Goal: Contribute content: Contribute content

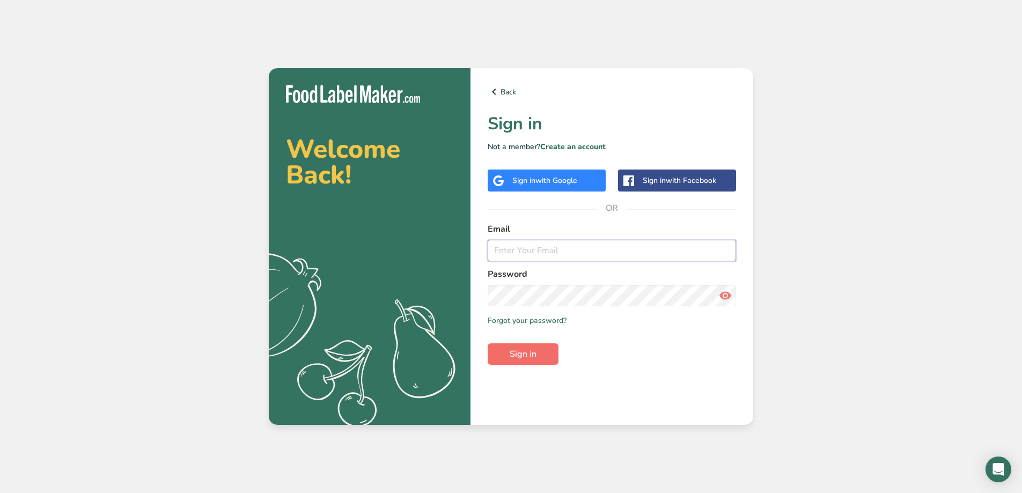
type input "[EMAIL_ADDRESS][DOMAIN_NAME]"
drag, startPoint x: 529, startPoint y: 354, endPoint x: 1005, endPoint y: 358, distance: 475.3
click at [529, 354] on span "Sign in" at bounding box center [523, 354] width 27 height 13
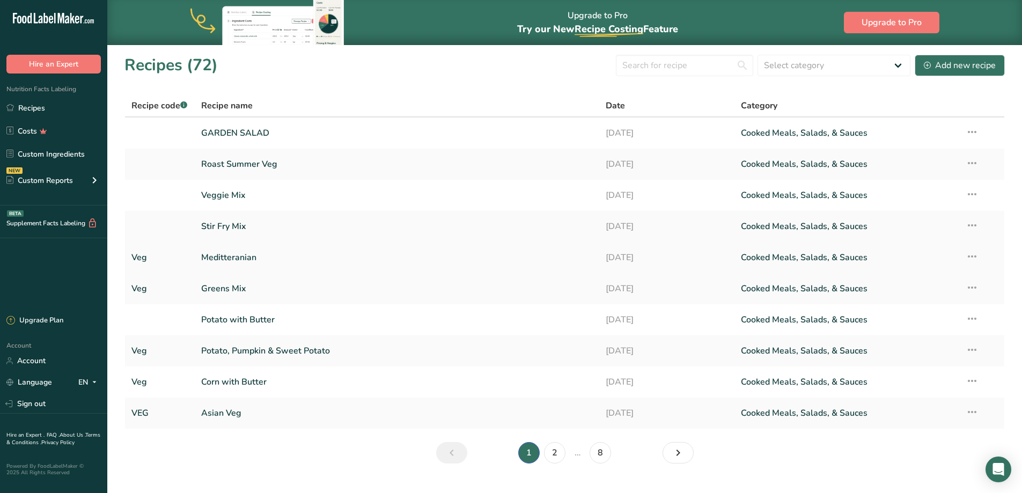
scroll to position [22, 0]
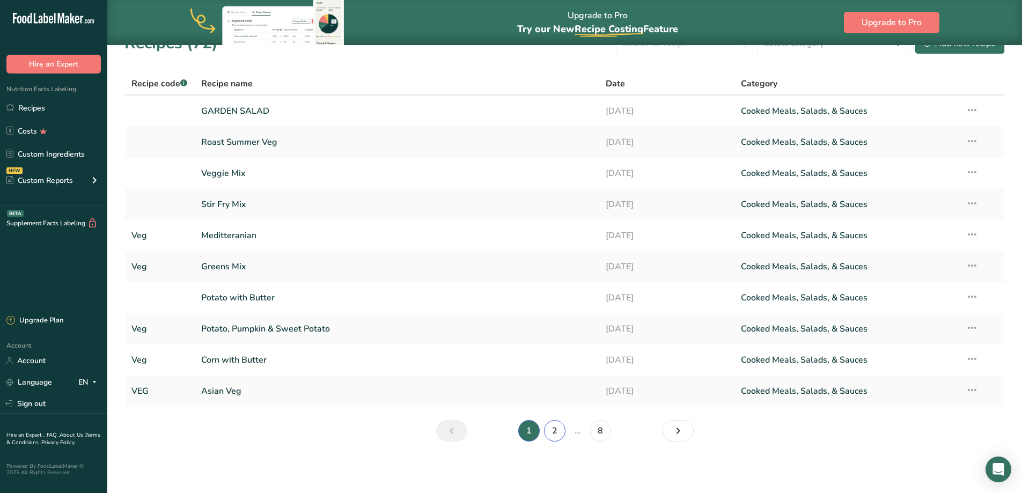
click at [556, 429] on link "2" at bounding box center [554, 430] width 21 height 21
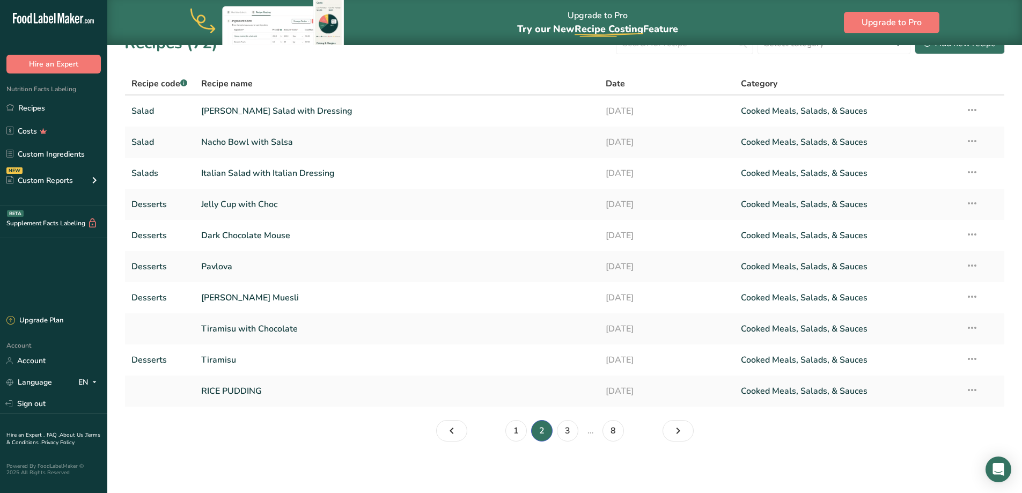
click at [581, 435] on li "…" at bounding box center [590, 430] width 20 height 21
click at [573, 432] on link "3" at bounding box center [567, 430] width 21 height 21
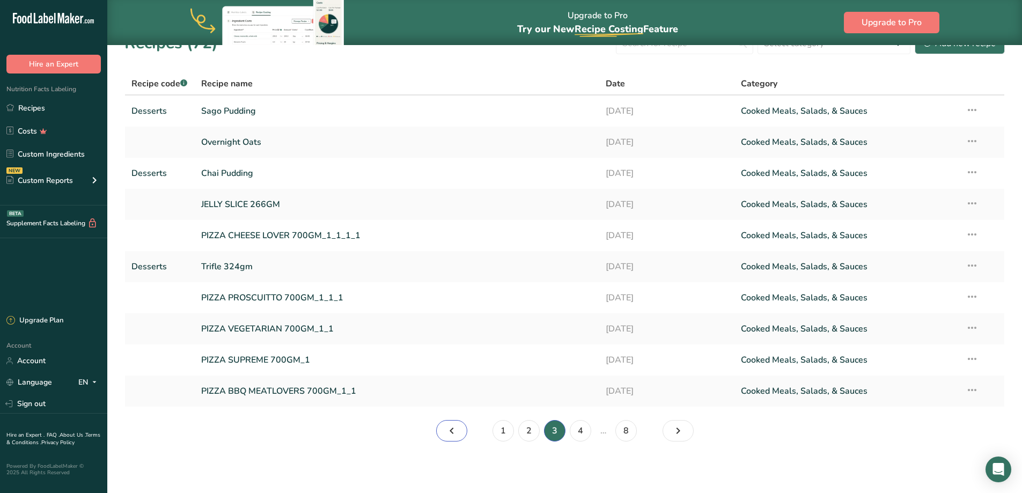
click at [465, 431] on link "Page 2." at bounding box center [451, 430] width 31 height 21
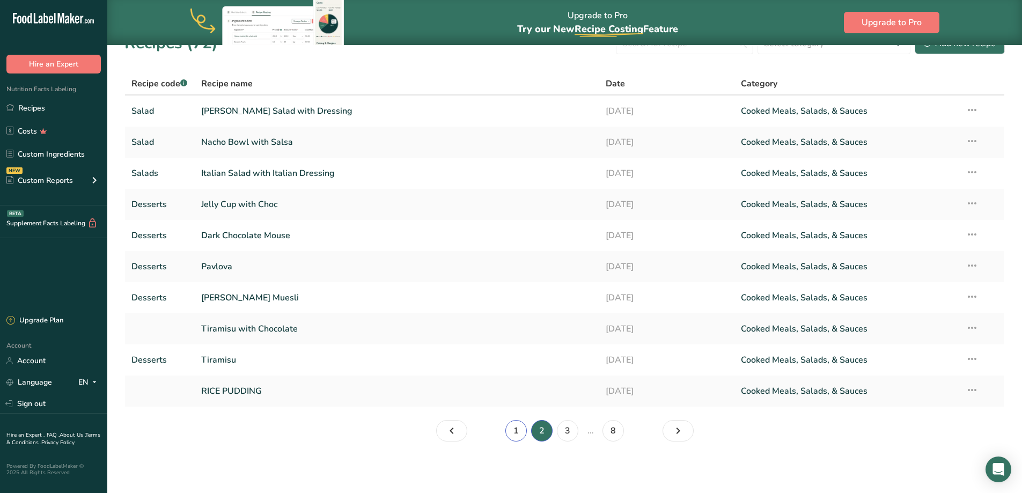
click at [521, 435] on link "1" at bounding box center [515, 430] width 21 height 21
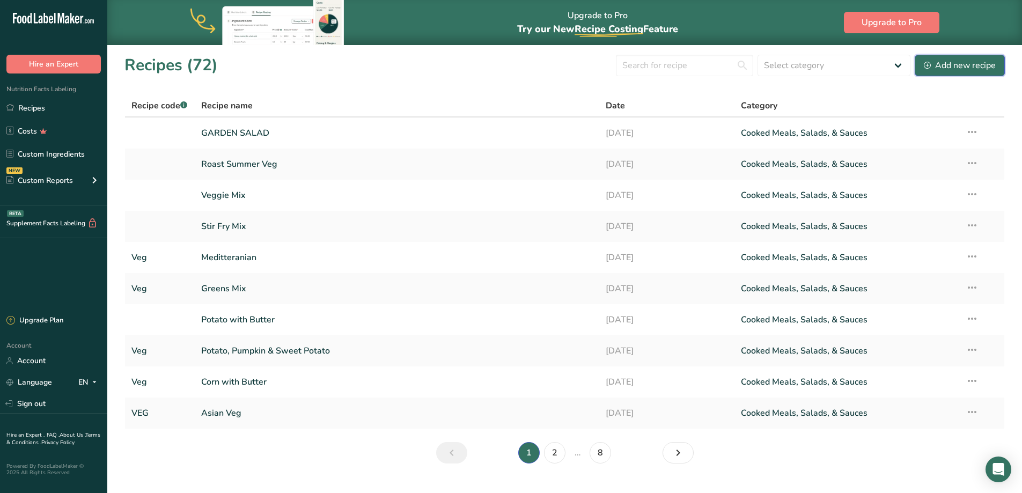
click at [949, 67] on div "Add new recipe" at bounding box center [960, 65] width 72 height 13
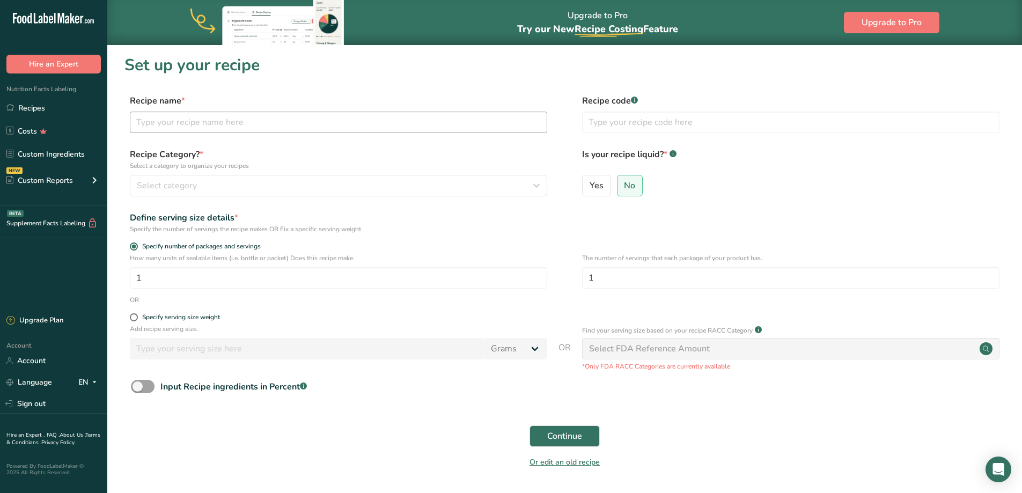
drag, startPoint x: 254, startPoint y: 138, endPoint x: 243, endPoint y: 129, distance: 14.1
click at [244, 129] on div "Recipe name * Recipe code .a-a{fill:#347362;}.b-a{fill:#fff;}" at bounding box center [564, 116] width 880 height 45
click at [239, 126] on input "text" at bounding box center [338, 122] width 417 height 21
type input "Chicken & Thyme Penne Pasta 500gm"
click at [615, 118] on input "text" at bounding box center [790, 122] width 417 height 21
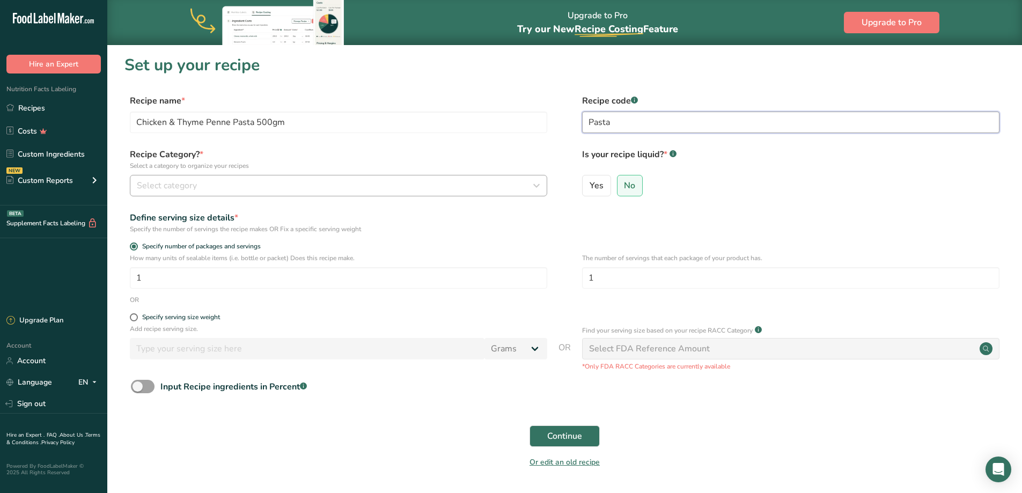
type input "Pasta"
click at [358, 189] on div "Select category" at bounding box center [335, 185] width 397 height 13
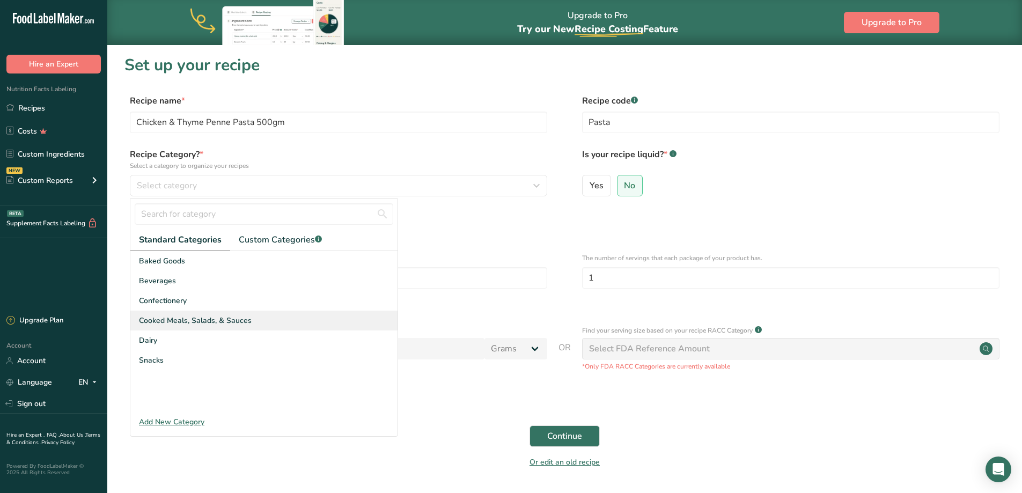
click at [240, 322] on span "Cooked Meals, Salads, & Sauces" at bounding box center [195, 320] width 113 height 11
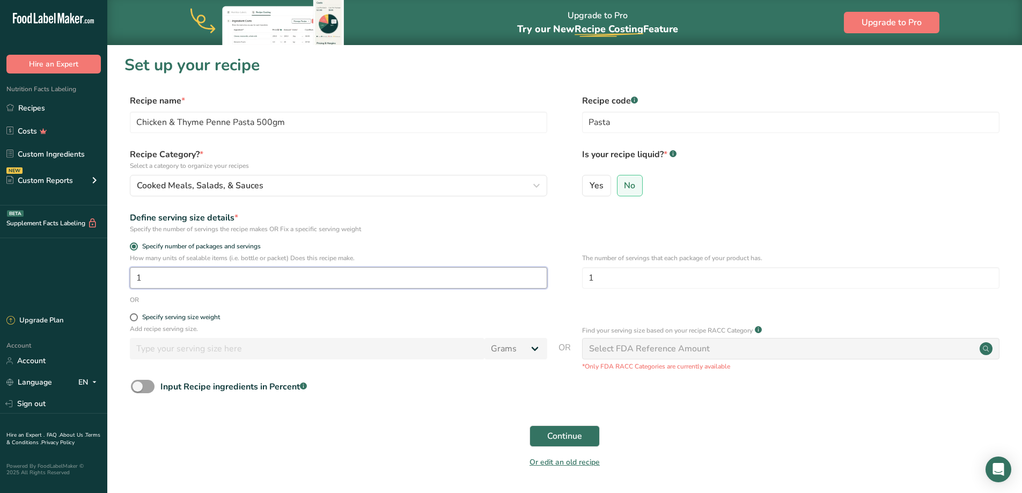
click at [183, 275] on input "1" at bounding box center [338, 277] width 417 height 21
drag, startPoint x: 605, startPoint y: 277, endPoint x: 559, endPoint y: 275, distance: 45.6
click at [559, 275] on div "How many units of sealable items (i.e. bottle or packet) Does this recipe make.…" at bounding box center [564, 274] width 880 height 42
type input "5"
click at [559, 437] on span "Continue" at bounding box center [564, 436] width 35 height 13
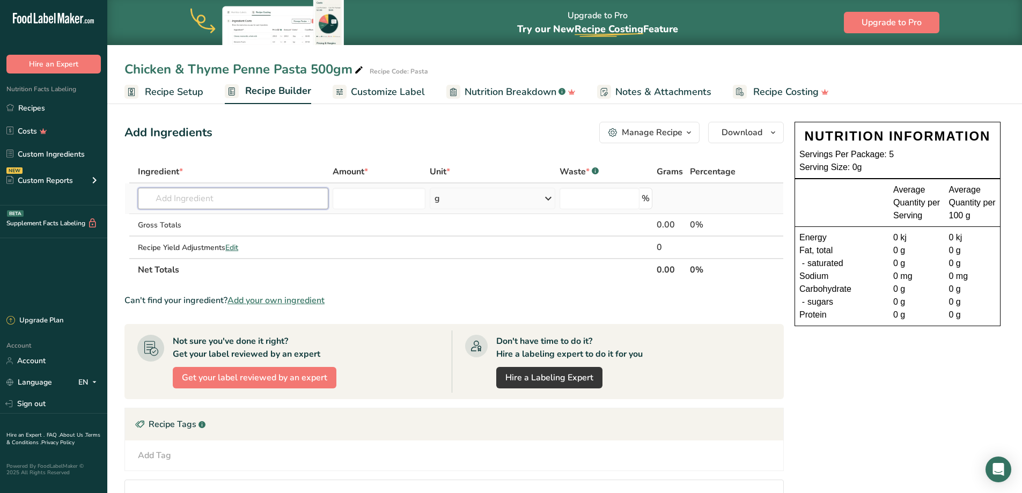
click at [255, 192] on input "text" at bounding box center [233, 198] width 190 height 21
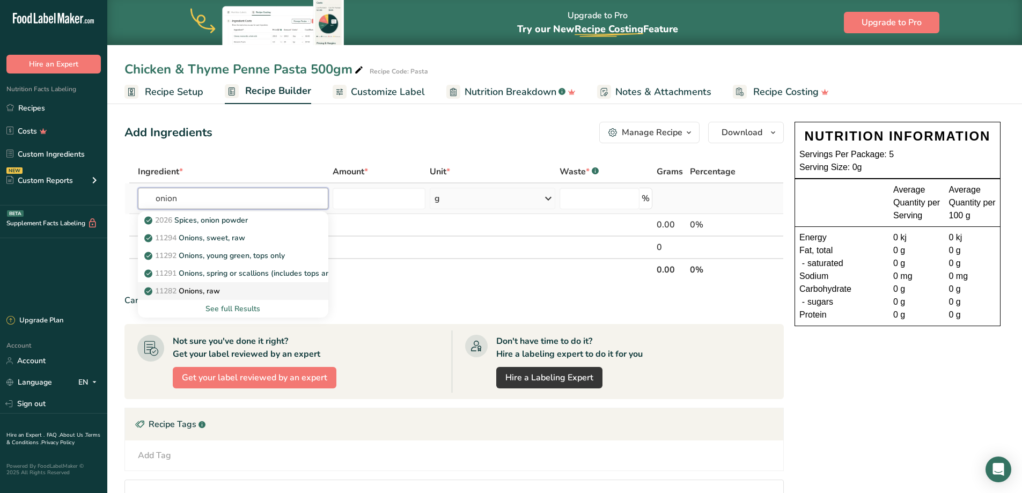
type input "onion"
click at [218, 292] on p "11282 Onions, raw" at bounding box center [182, 290] width 73 height 11
type input "Onions, raw"
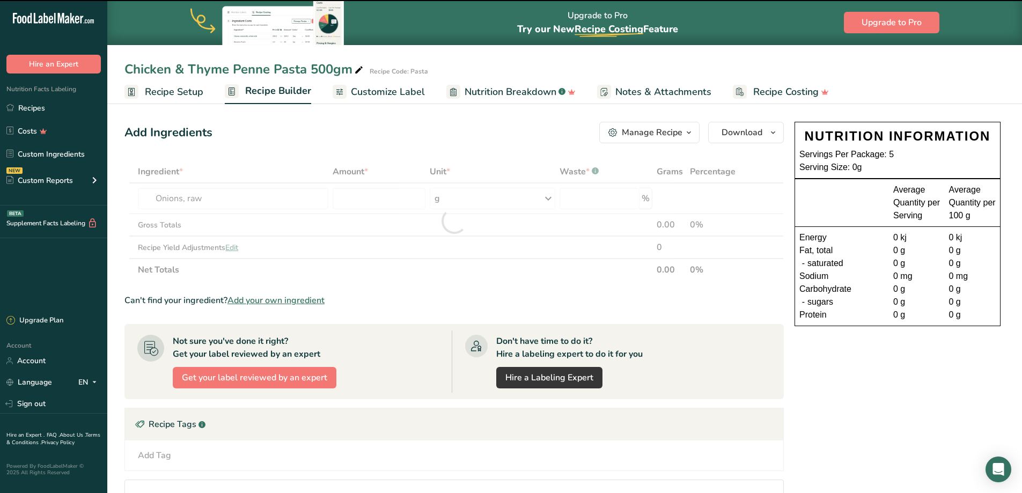
type input "0"
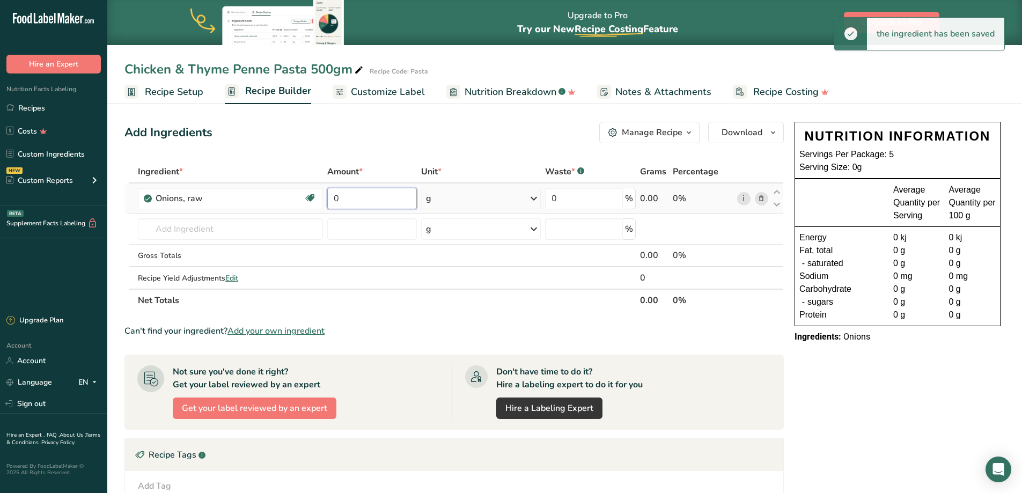
drag, startPoint x: 393, startPoint y: 201, endPoint x: 334, endPoint y: 196, distance: 59.2
click at [314, 187] on tr "Onions, raw Source of Antioxidants [MEDICAL_DATA] Effect Dairy free Gluten free…" at bounding box center [454, 198] width 658 height 31
type input "200"
click at [244, 232] on div "Ingredient * Amount * Unit * Waste * .a-a{fill:#347362;}.b-a{fill:#fff;} Grams …" at bounding box center [453, 235] width 659 height 151
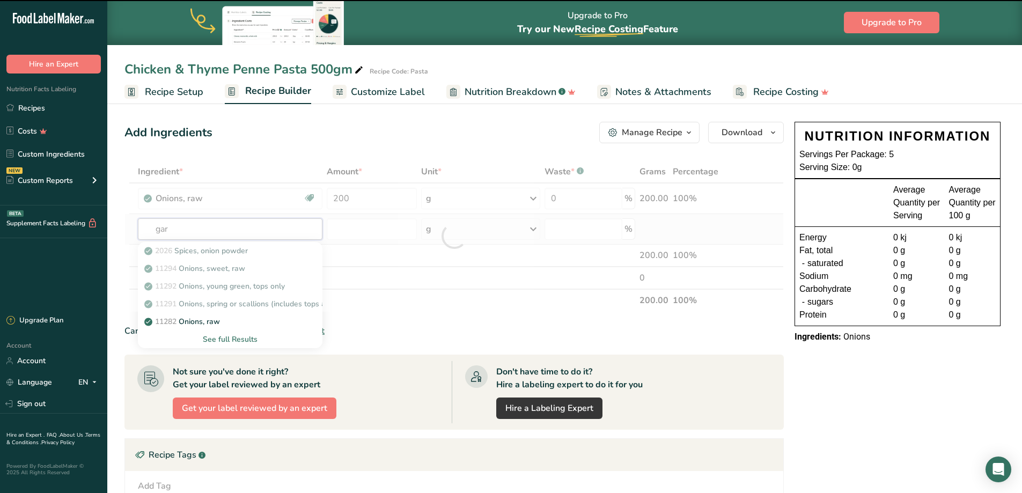
type input "garl"
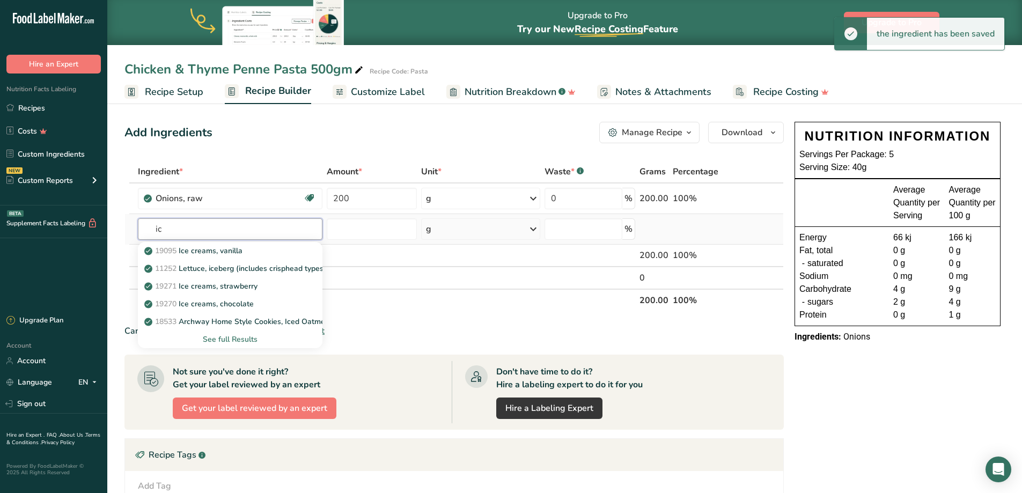
type input "i"
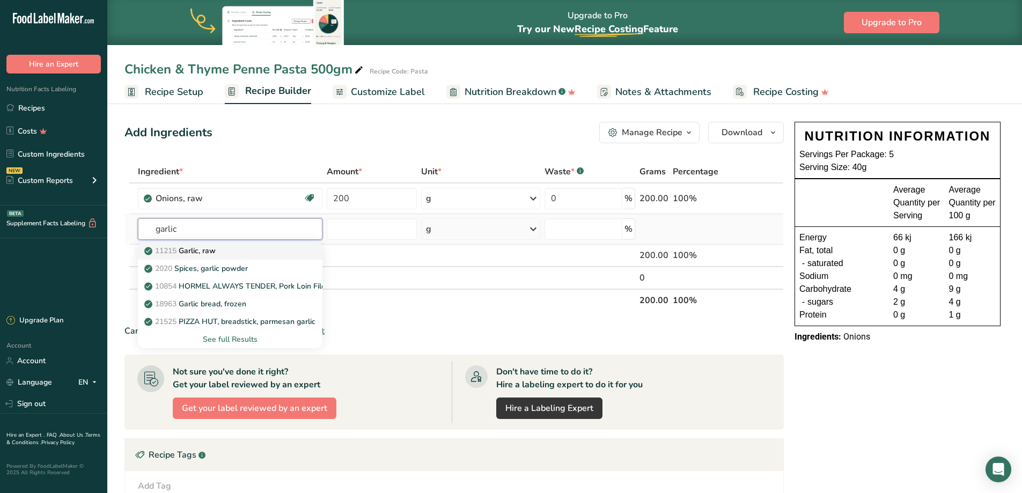
type input "garlic"
click at [212, 253] on p "11215 Garlic, raw" at bounding box center [180, 250] width 69 height 11
type input "Garlic, raw"
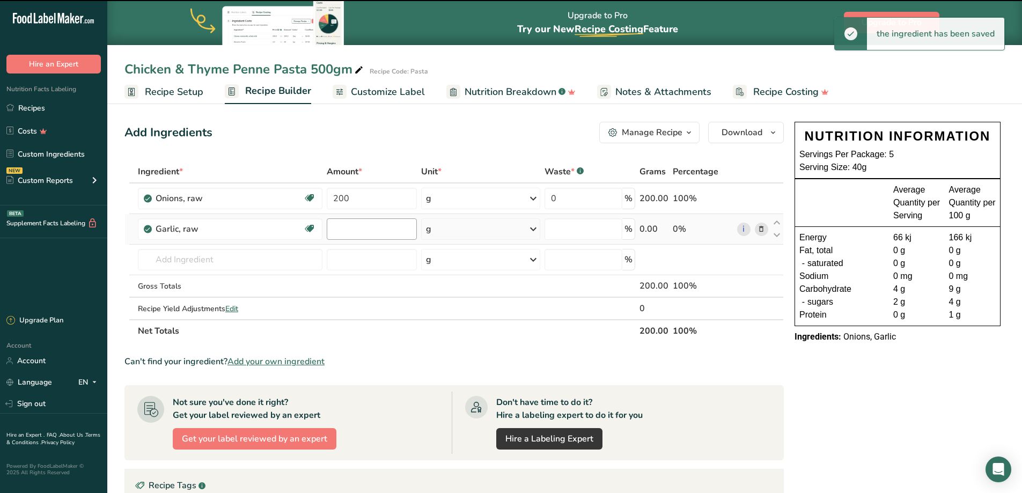
type input "0"
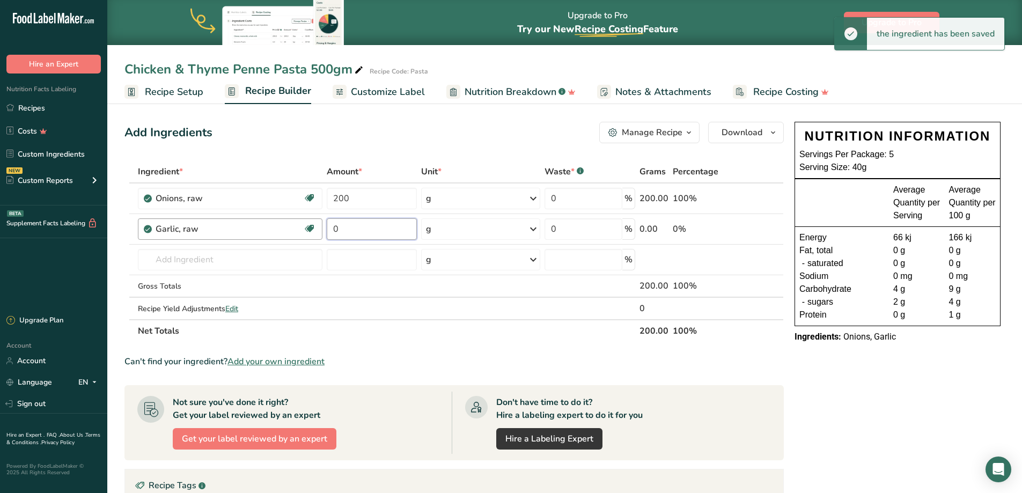
drag, startPoint x: 371, startPoint y: 230, endPoint x: 335, endPoint y: 242, distance: 38.5
click at [306, 231] on tr "Garlic, raw Source of Antioxidants Dairy free Gluten free Vegan Vegetarian Soy …" at bounding box center [454, 229] width 658 height 31
type input "10"
click at [306, 257] on input "text" at bounding box center [230, 259] width 185 height 21
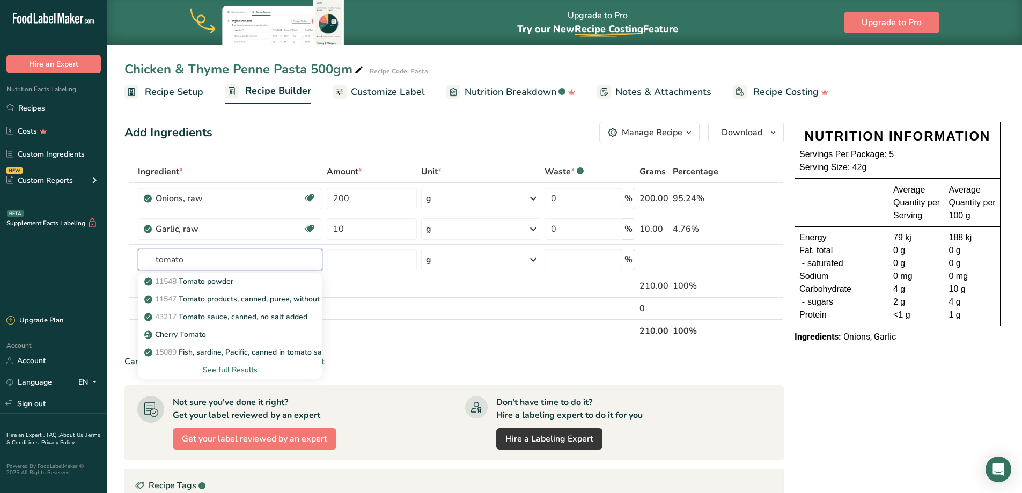
type input "tomato"
click at [419, 332] on th "Net Totals" at bounding box center [387, 330] width 502 height 23
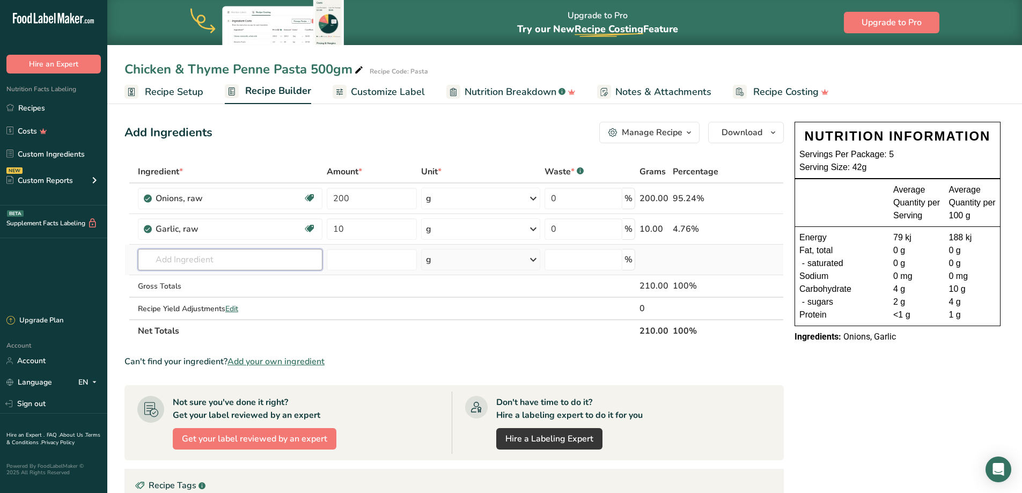
click at [171, 257] on input "text" at bounding box center [230, 259] width 185 height 21
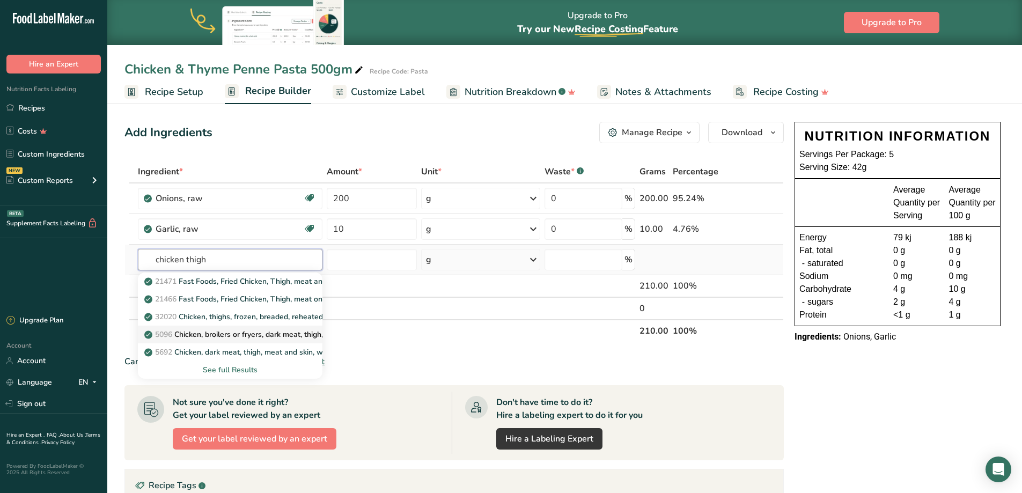
type input "chicken thigh"
click at [247, 330] on p "5096 Chicken, broilers or fryers, dark meat, thigh, meat only, raw" at bounding box center [261, 334] width 230 height 11
type input "Chicken, broilers or fryers, dark meat, thigh, meat only, raw"
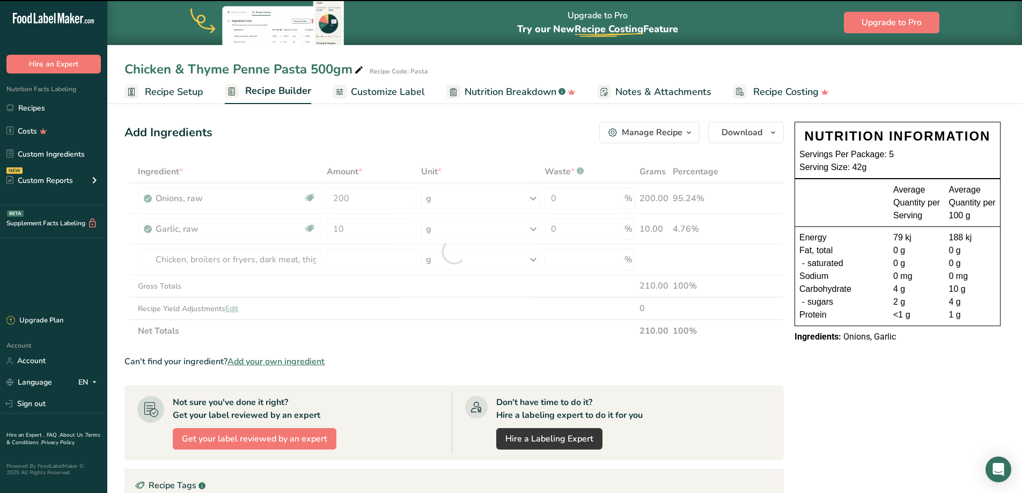
type input "0"
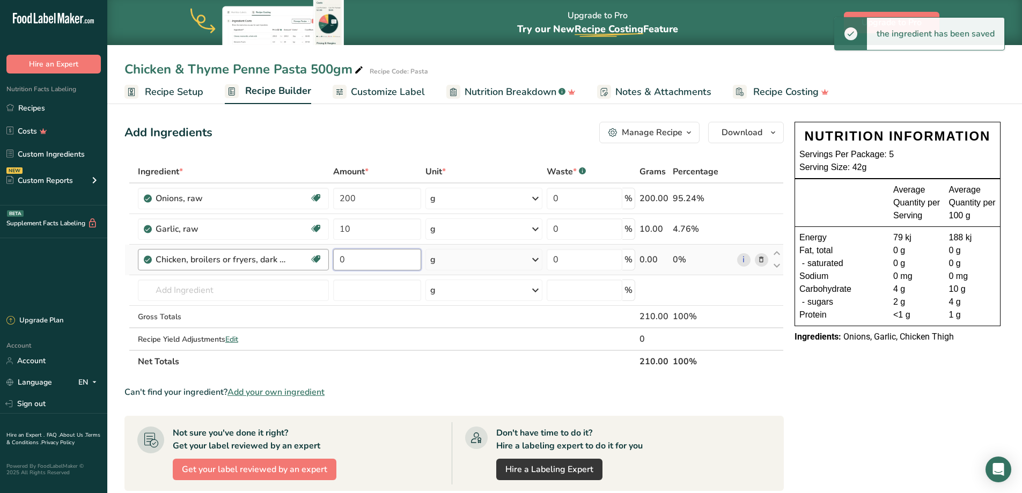
drag, startPoint x: 365, startPoint y: 253, endPoint x: 298, endPoint y: 255, distance: 67.1
click at [297, 255] on tr "Chicken, broilers or fryers, dark meat, thigh, meat only, raw Dairy free Gluten…" at bounding box center [454, 260] width 658 height 31
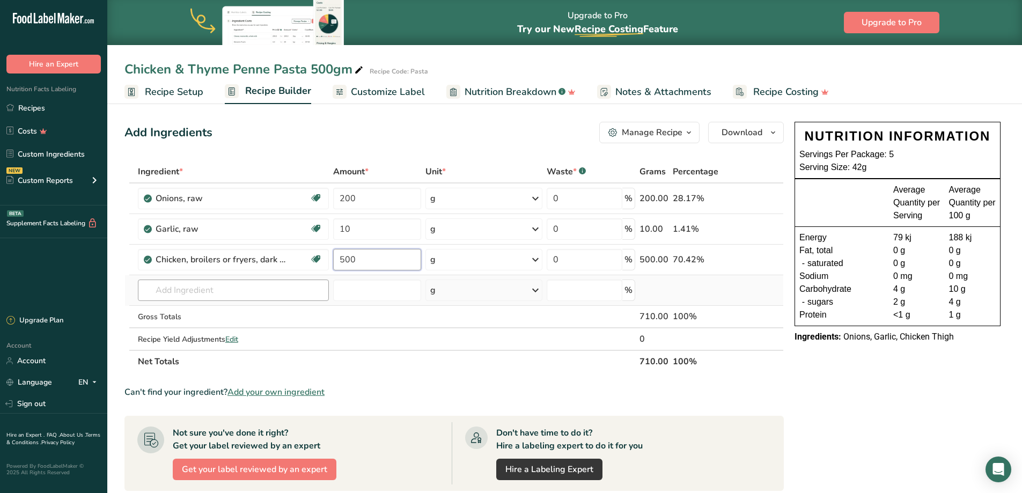
type input "500"
click at [252, 282] on div "Ingredient * Amount * Unit * Waste * .a-a{fill:#347362;}.b-a{fill:#fff;} Grams …" at bounding box center [453, 266] width 659 height 212
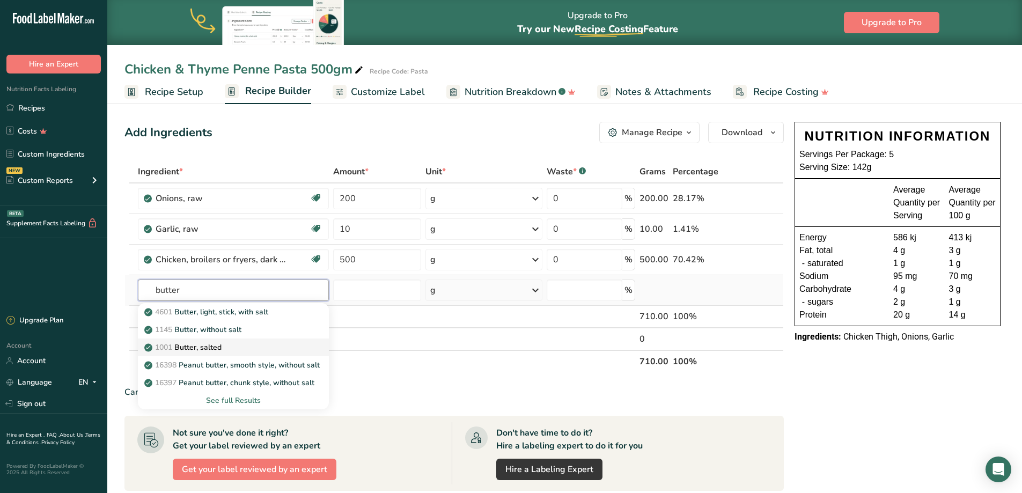
type input "butter"
click at [224, 344] on div "1001 Butter, salted" at bounding box center [224, 347] width 157 height 11
type input "Butter, salted"
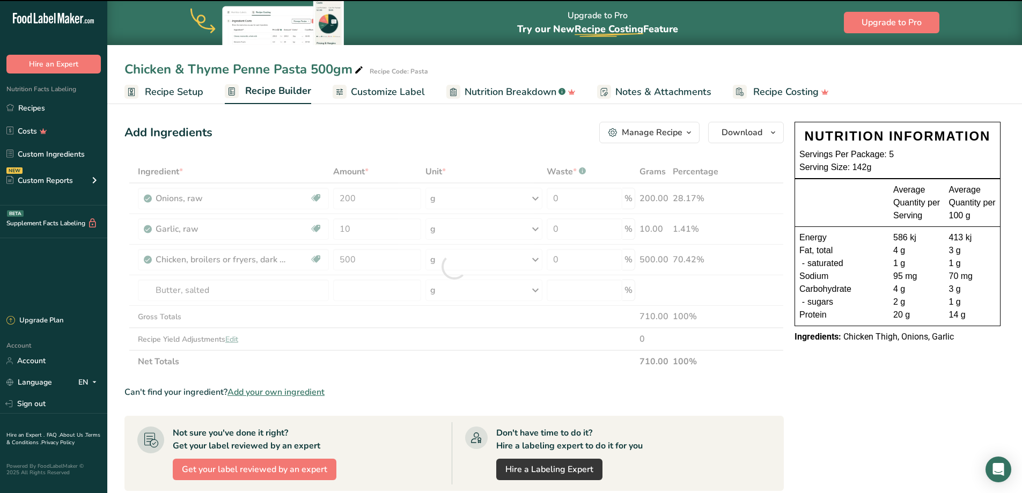
type input "0"
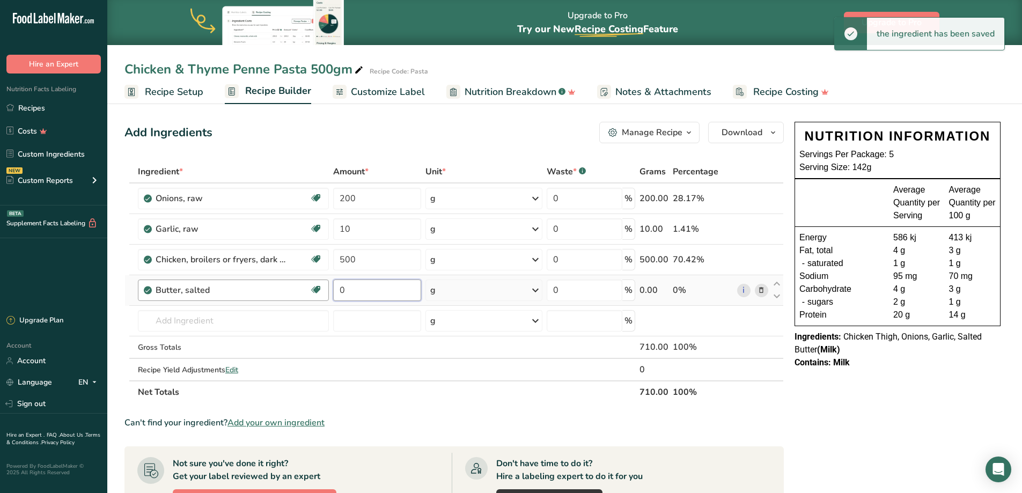
drag, startPoint x: 383, startPoint y: 292, endPoint x: 286, endPoint y: 285, distance: 97.3
click at [286, 285] on tr "Butter, salted Gluten free Vegetarian Soy free 0 g Portions 1 pat (1" sq, 1/3" …" at bounding box center [454, 290] width 658 height 31
type input "200"
click at [216, 318] on input "text" at bounding box center [233, 320] width 191 height 21
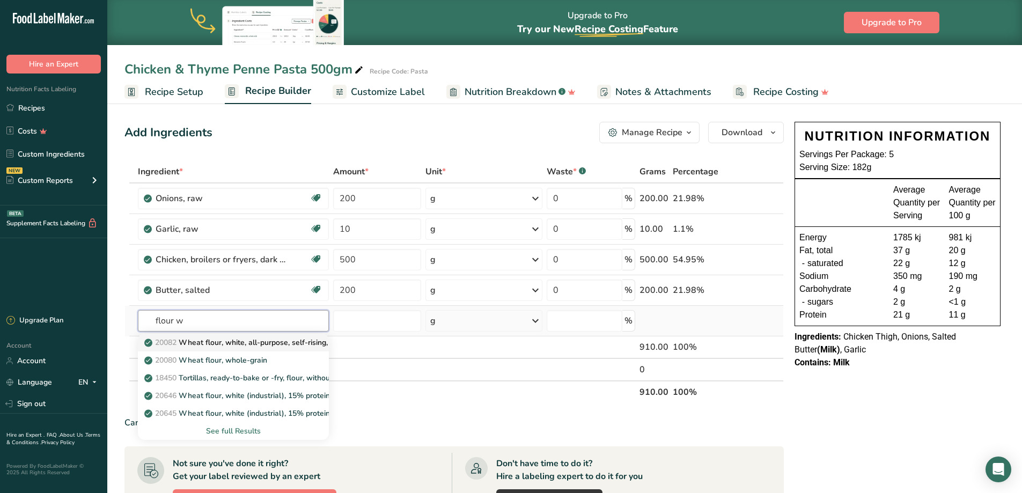
type input "flour w"
click at [225, 340] on p "20082 Wheat flour, white, all-purpose, self-rising, enriched" at bounding box center [252, 342] width 213 height 11
type input "Wheat flour, white, all-purpose, self-rising, enriched"
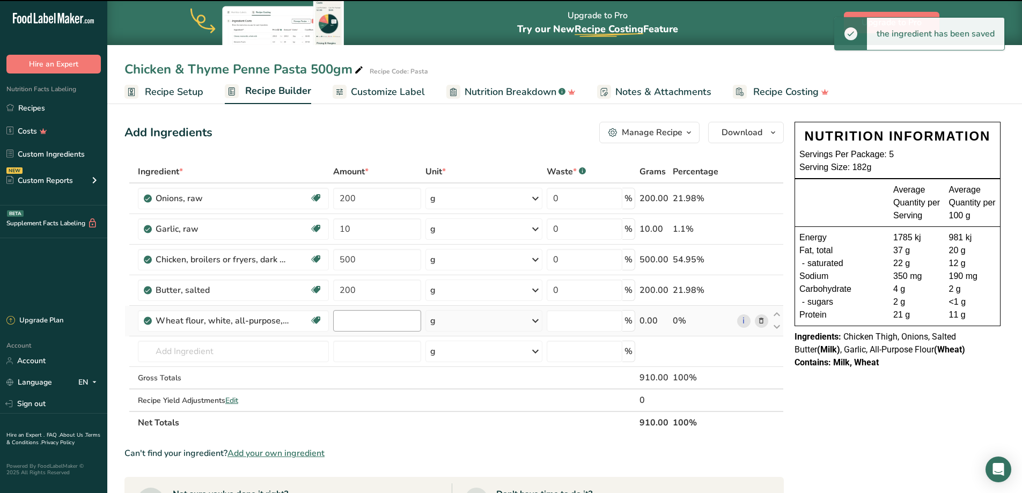
type input "0"
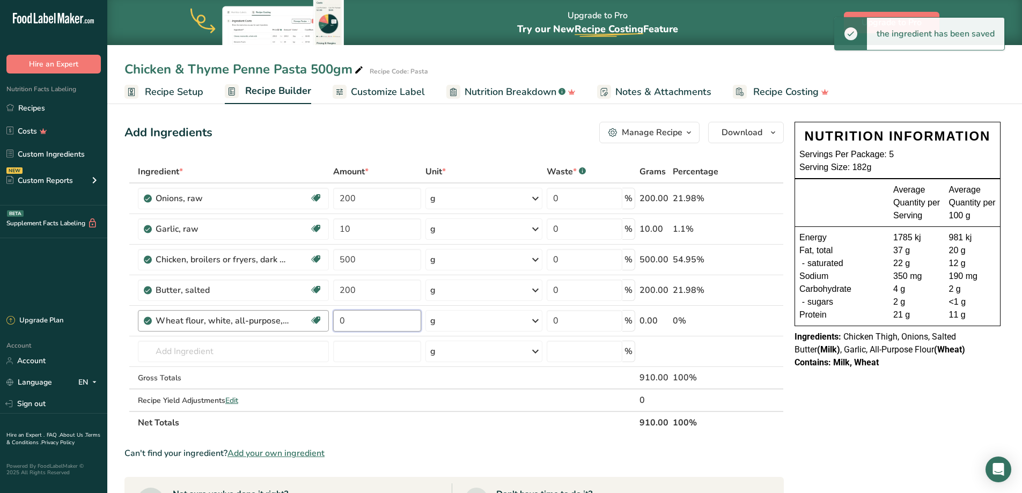
drag, startPoint x: 364, startPoint y: 320, endPoint x: 380, endPoint y: 330, distance: 18.9
click at [291, 321] on tr "Wheat flour, white, all-purpose, self-rising, enriched Dairy free Vegan Vegetar…" at bounding box center [454, 321] width 658 height 31
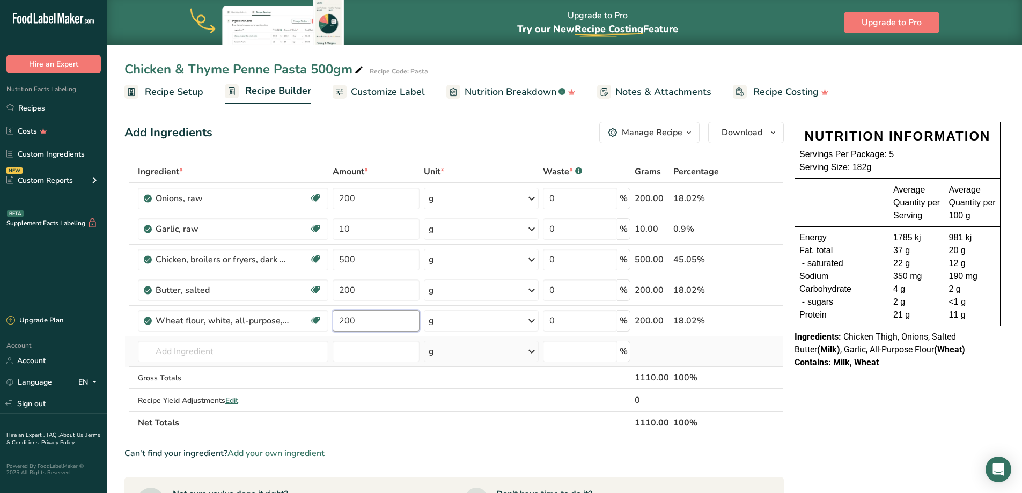
type input "200"
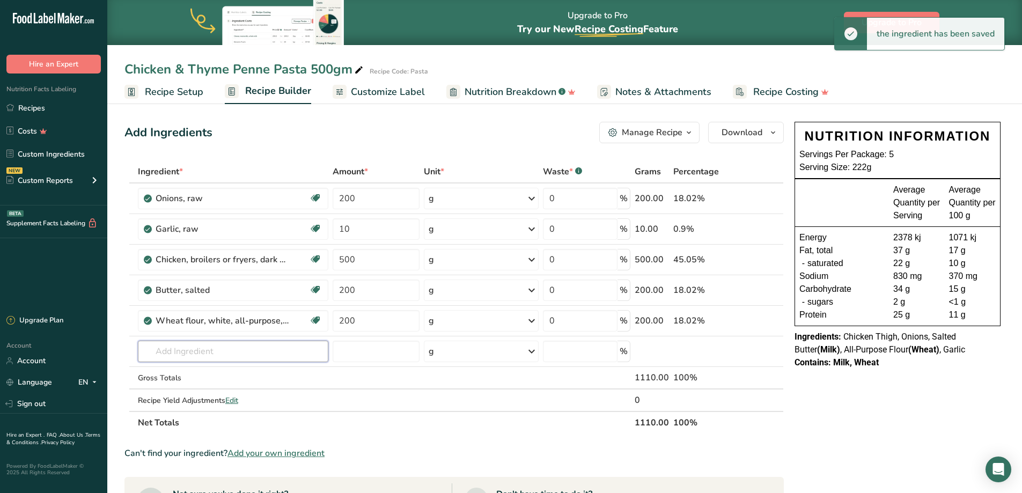
click at [200, 356] on input "text" at bounding box center [233, 351] width 190 height 21
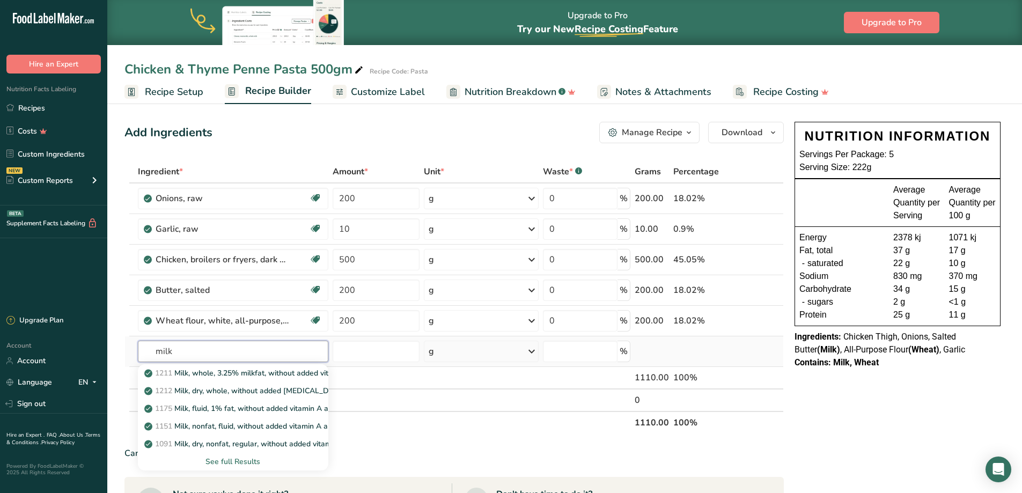
type input "milk"
click at [245, 460] on div "See full Results" at bounding box center [232, 461] width 173 height 11
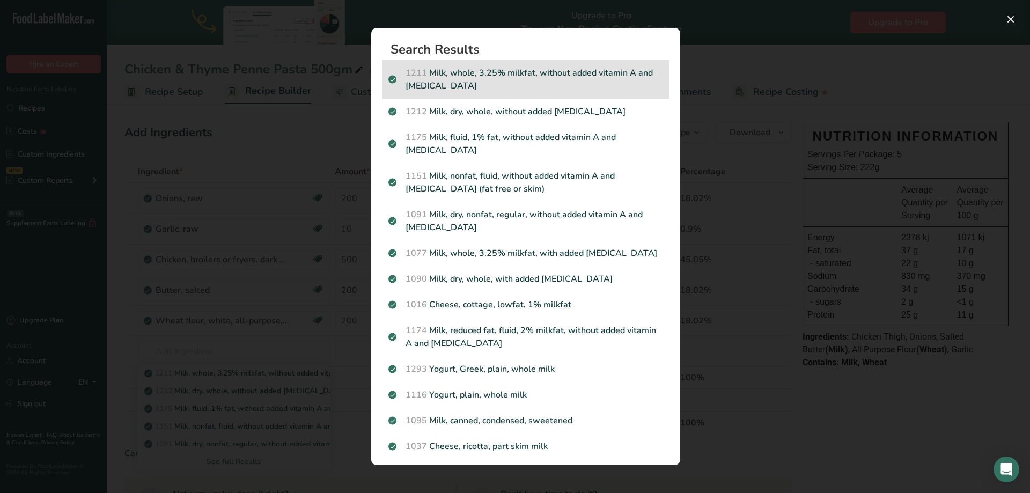
click at [535, 69] on p "1211 Milk, whole, 3.25% milkfat, without added vitamin A and [MEDICAL_DATA]" at bounding box center [525, 80] width 275 height 26
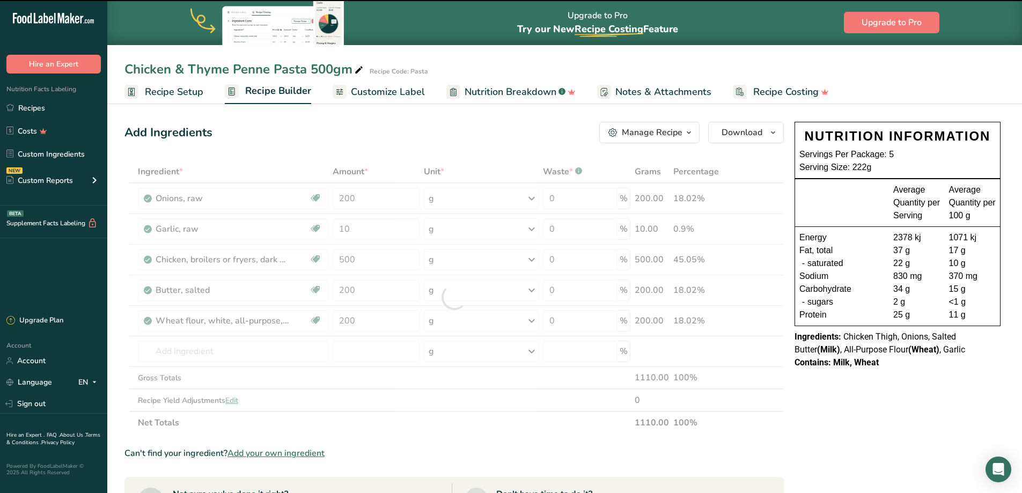
type input "0"
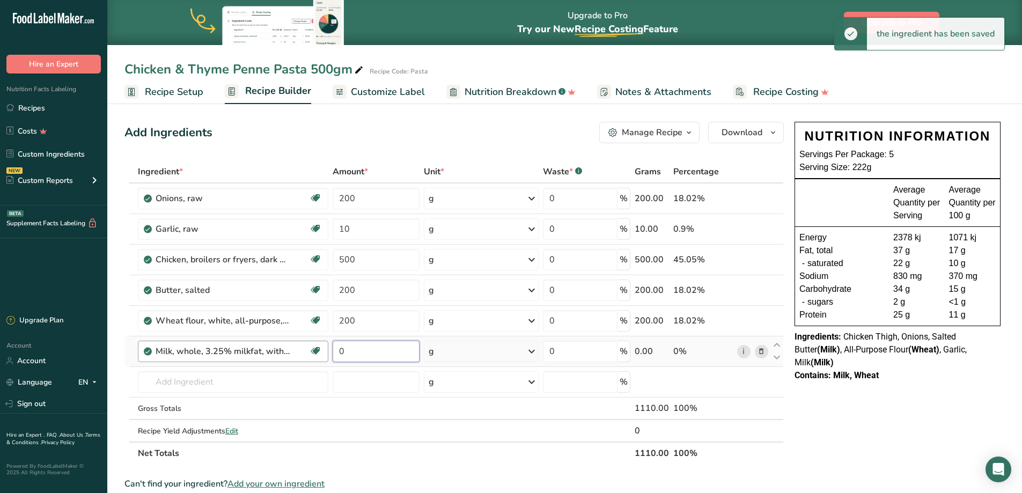
drag, startPoint x: 388, startPoint y: 352, endPoint x: 311, endPoint y: 342, distance: 77.9
click at [310, 342] on tr "Milk, whole, 3.25% milkfat, without added vitamin A and [MEDICAL_DATA] Gluten f…" at bounding box center [454, 351] width 658 height 31
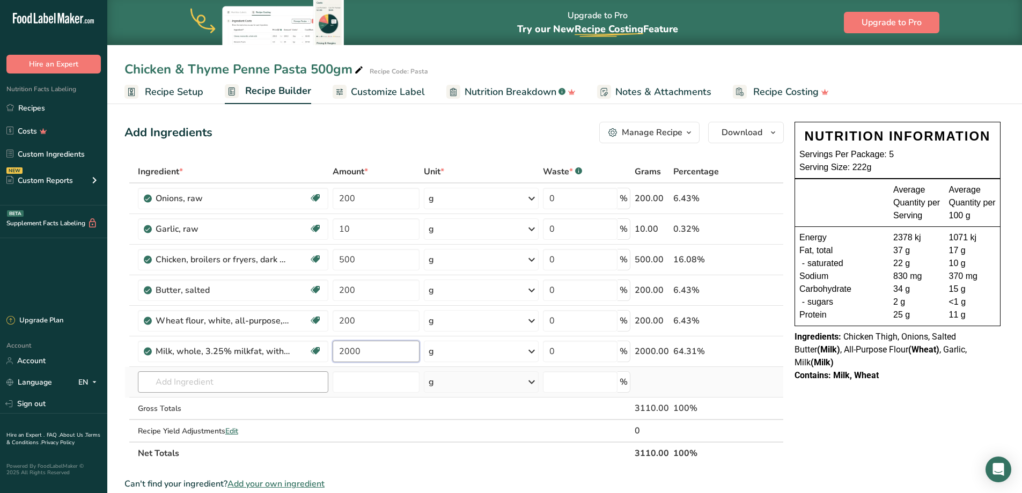
type input "2000"
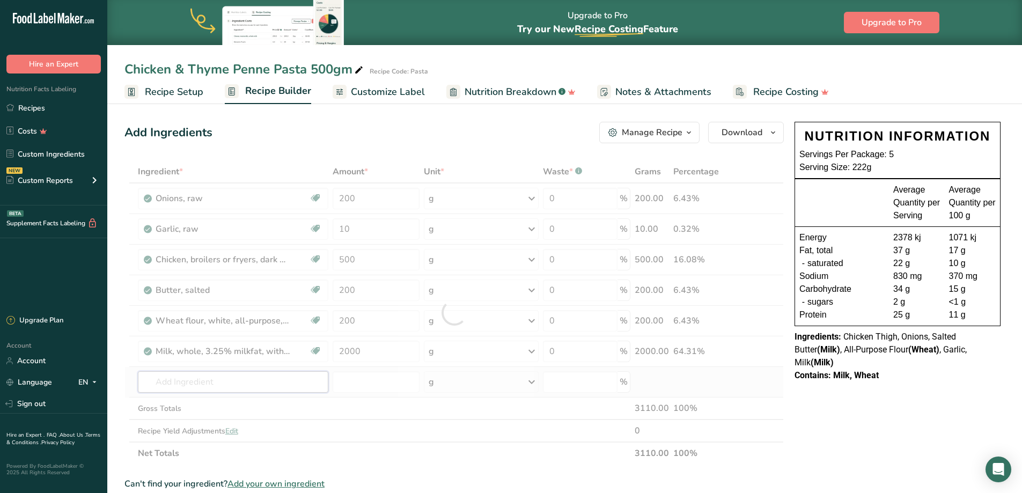
click at [202, 380] on div "Ingredient * Amount * Unit * Waste * .a-a{fill:#347362;}.b-a{fill:#fff;} Grams …" at bounding box center [453, 312] width 659 height 304
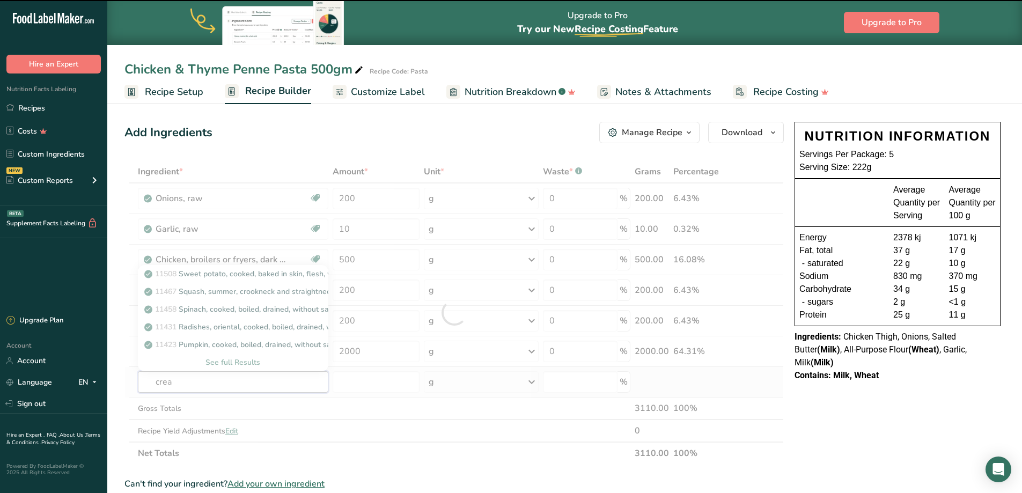
type input "cream"
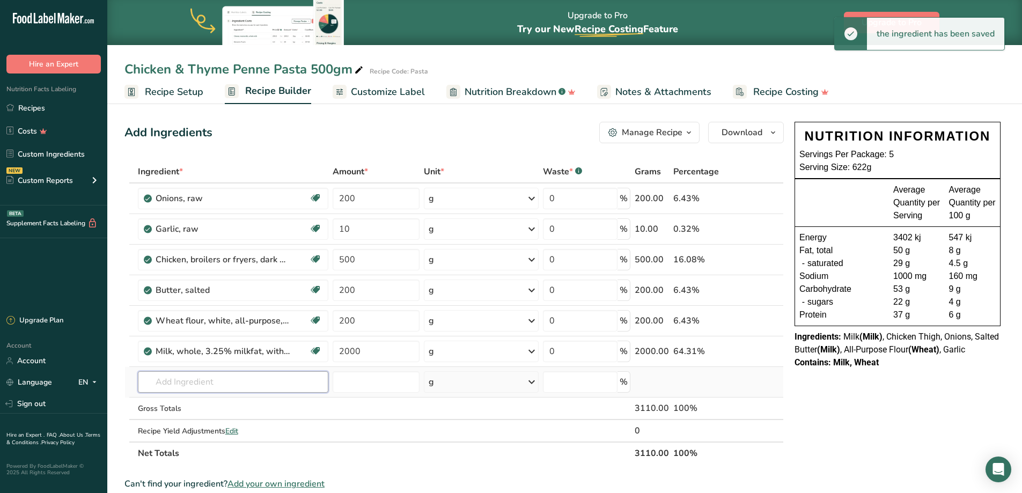
click at [175, 374] on input "text" at bounding box center [233, 381] width 190 height 21
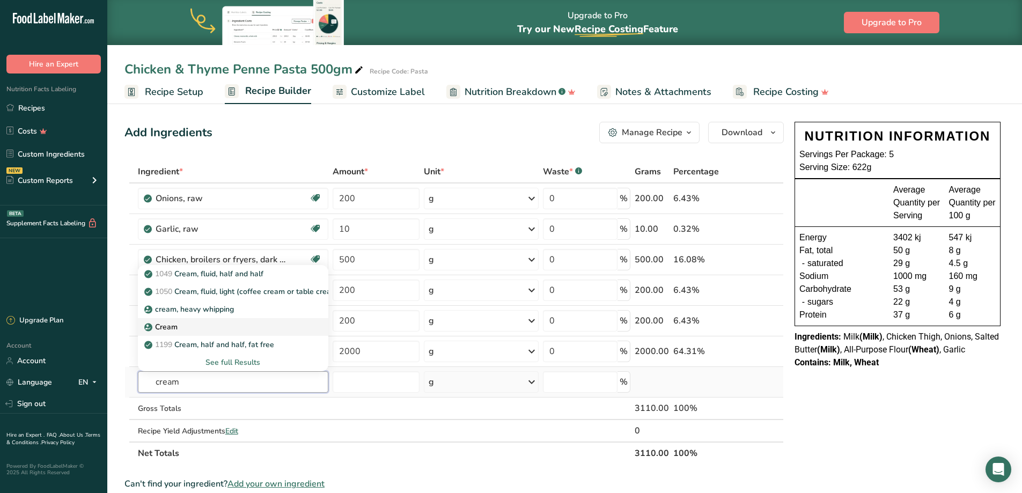
type input "cream"
click at [232, 328] on div "Cream" at bounding box center [224, 326] width 156 height 11
type input "Cream"
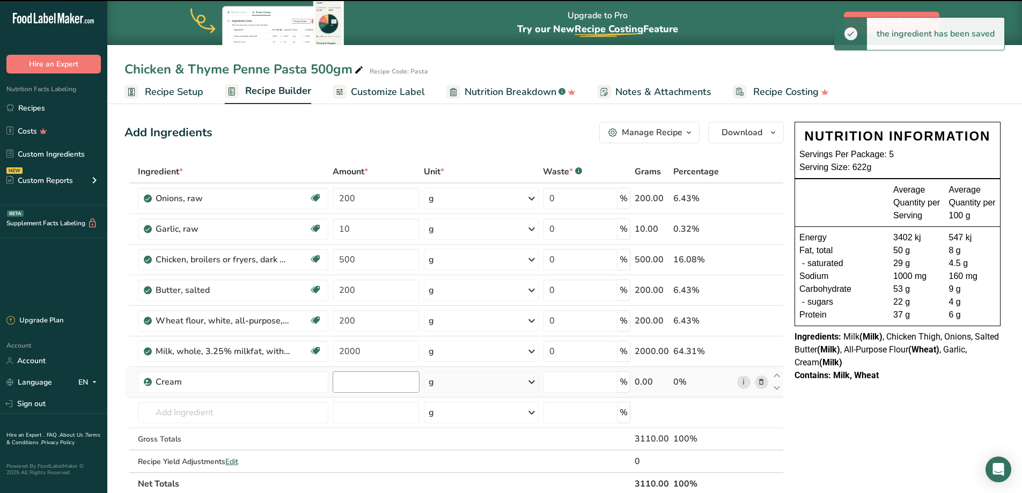
type input "0"
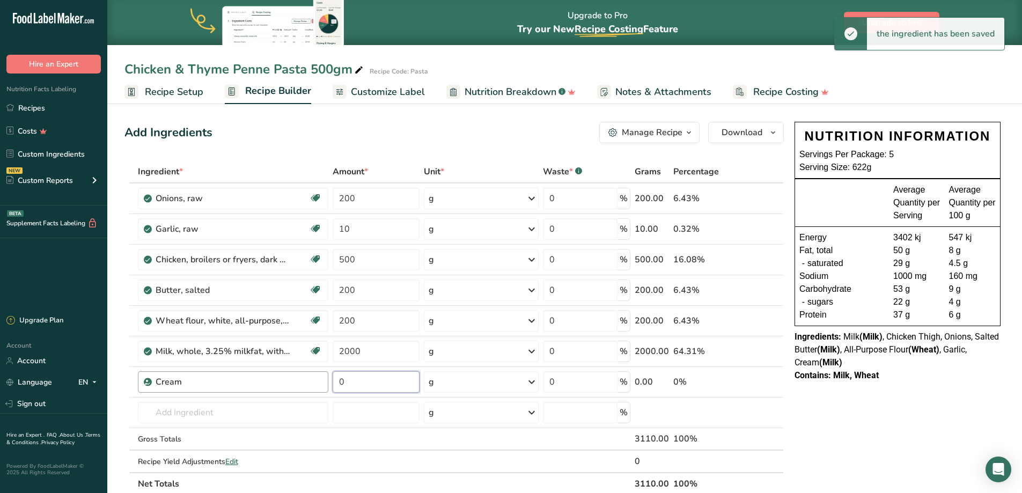
drag, startPoint x: 362, startPoint y: 380, endPoint x: 325, endPoint y: 380, distance: 37.0
click at [325, 380] on tr "Cream 0 g Weight Units g kg mg See more Volume Units l Volume units require a d…" at bounding box center [454, 382] width 658 height 31
type input "150"
click at [186, 420] on input "text" at bounding box center [233, 412] width 190 height 21
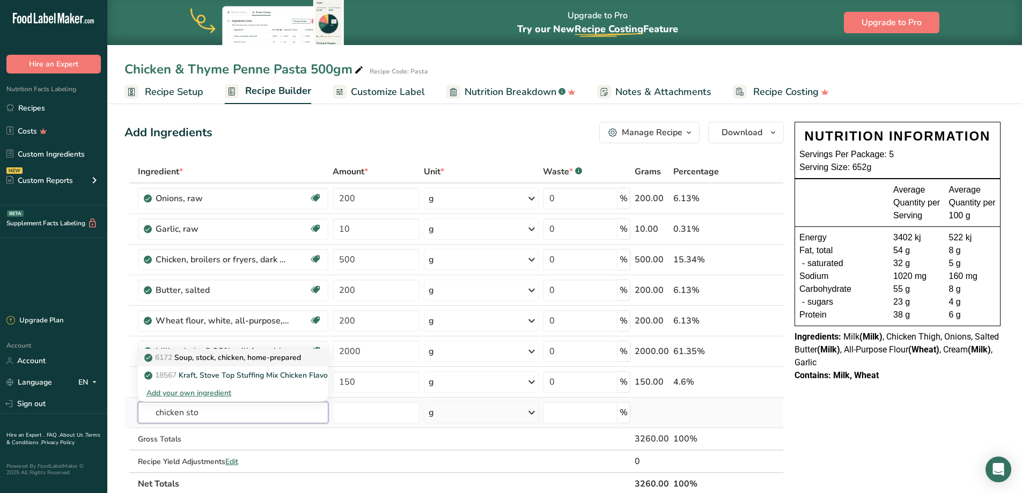
type input "chicken sto"
click at [209, 360] on p "6172 Soup, stock, chicken, home-prepared" at bounding box center [223, 357] width 154 height 11
type input "Soup, stock, chicken, home-prepared"
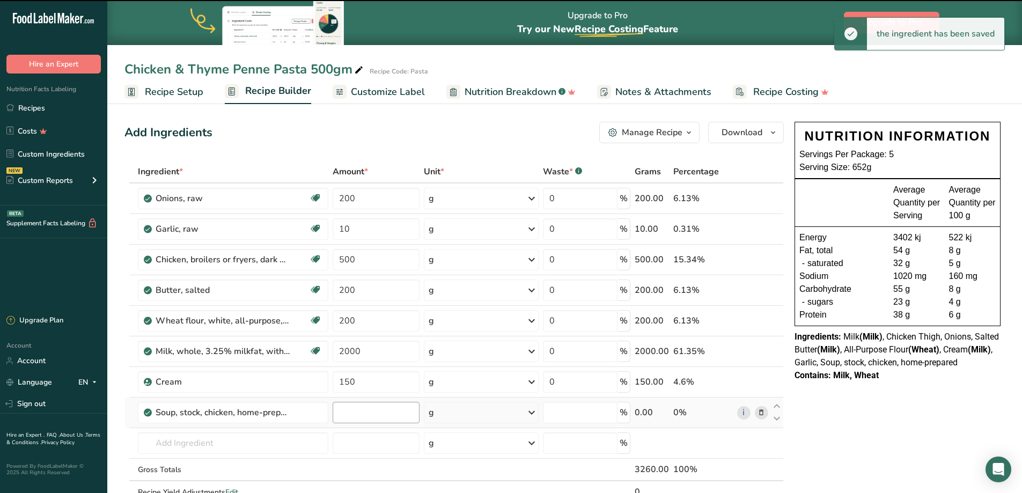
type input "0"
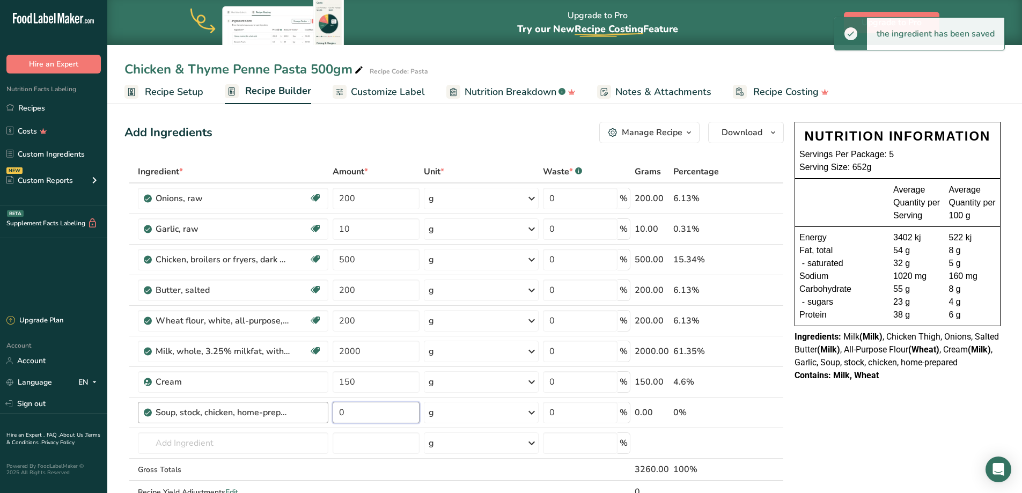
drag, startPoint x: 375, startPoint y: 413, endPoint x: 242, endPoint y: 410, distance: 132.5
click at [237, 410] on tr "Soup, stock, chicken, home-prepared 0 g Portions 1 cup Weight Units g kg mg See…" at bounding box center [454, 413] width 658 height 31
type input "15"
